Goal: Task Accomplishment & Management: Manage account settings

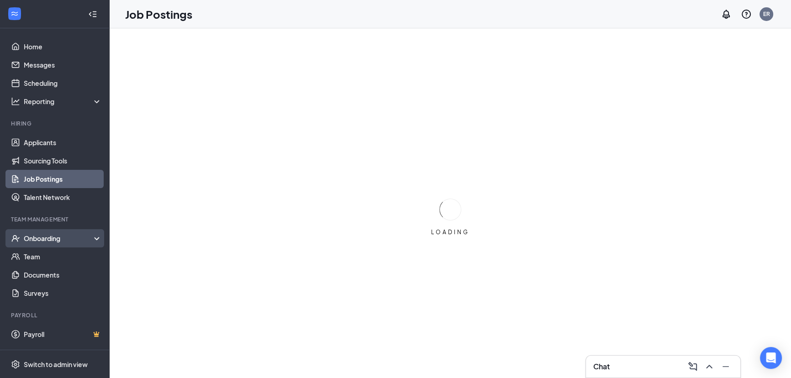
click at [66, 240] on div "Onboarding" at bounding box center [59, 238] width 70 height 9
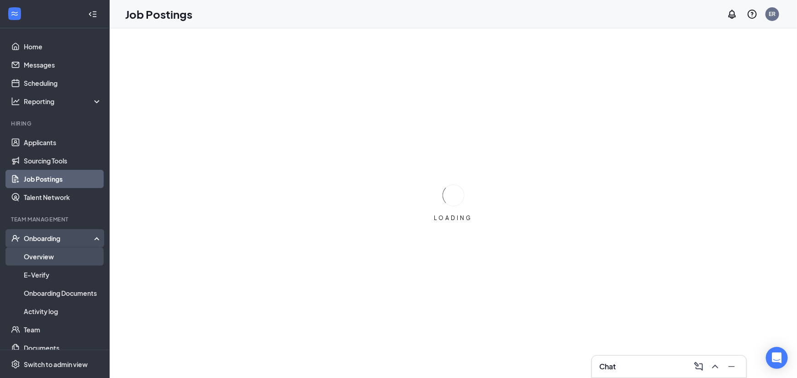
click at [60, 263] on link "Overview" at bounding box center [63, 256] width 78 height 18
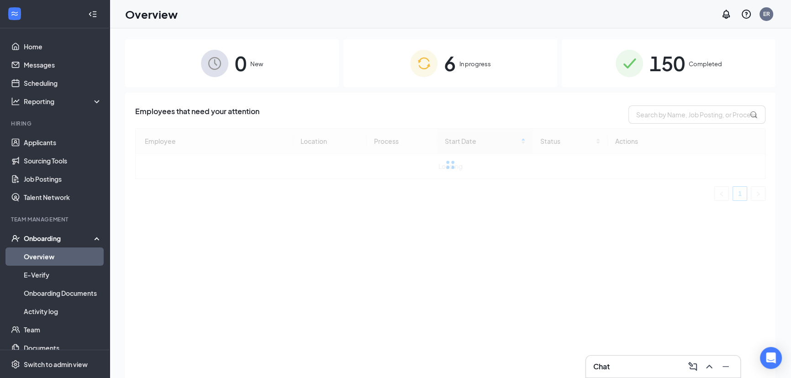
click at [426, 61] on img at bounding box center [423, 63] width 27 height 27
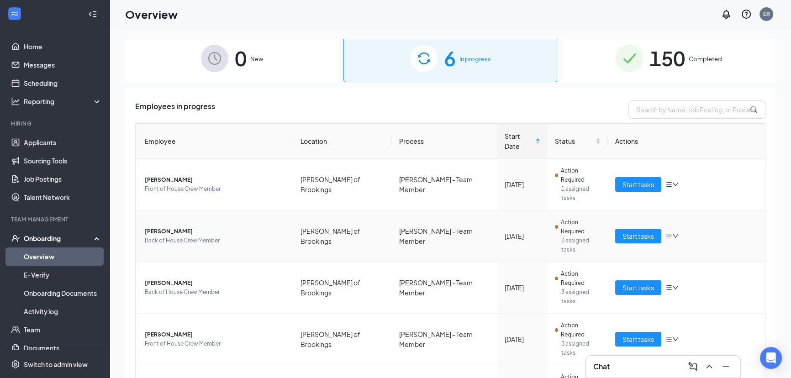
scroll to position [6, 0]
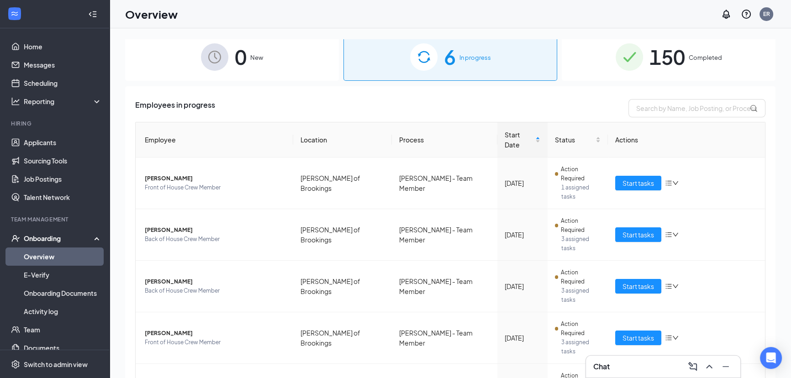
click at [606, 59] on div "150 Completed" at bounding box center [669, 57] width 214 height 48
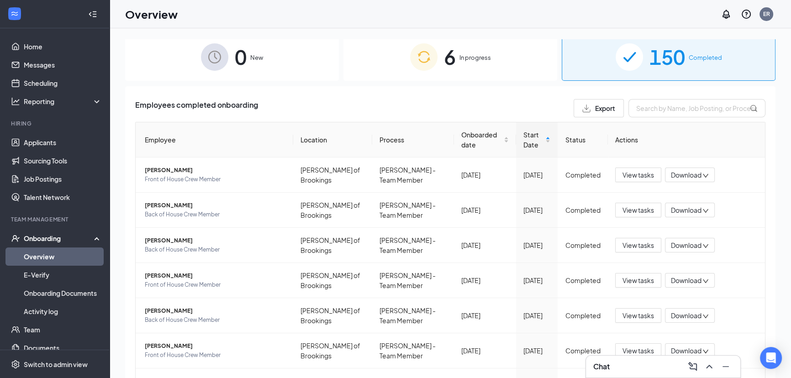
click at [470, 59] on span "In progress" at bounding box center [475, 57] width 32 height 9
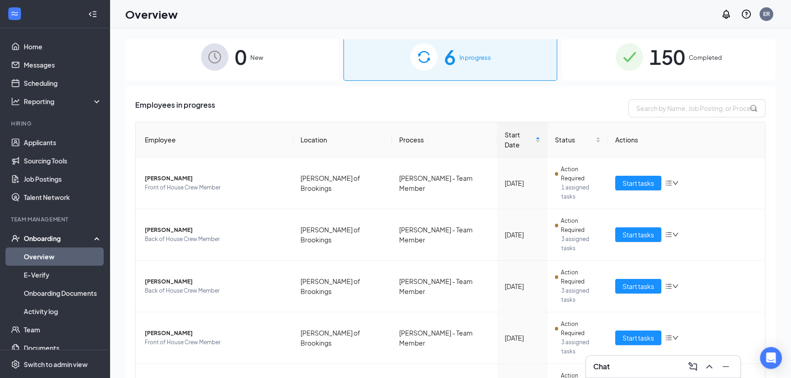
click at [637, 59] on div "150 Completed" at bounding box center [669, 57] width 214 height 48
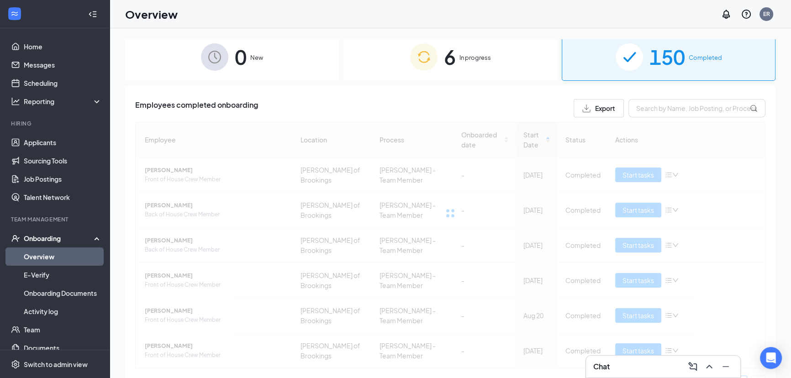
click at [358, 67] on div "6 In progress" at bounding box center [450, 57] width 214 height 48
